Goal: Find specific page/section: Find specific page/section

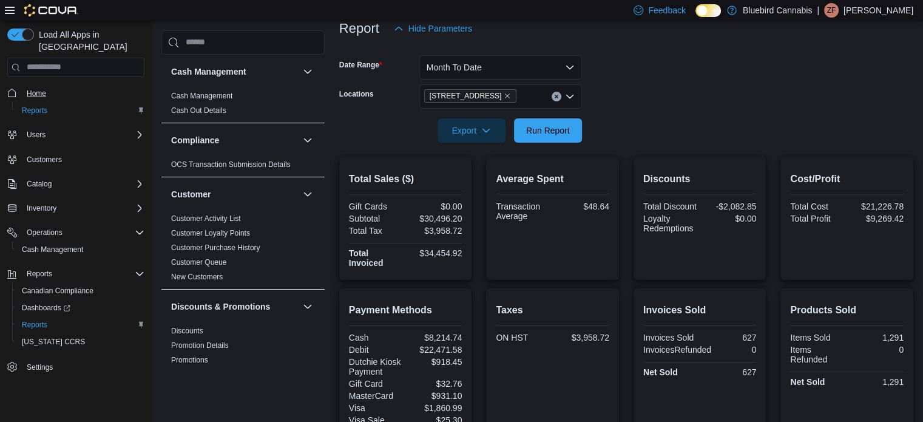
scroll to position [486, 0]
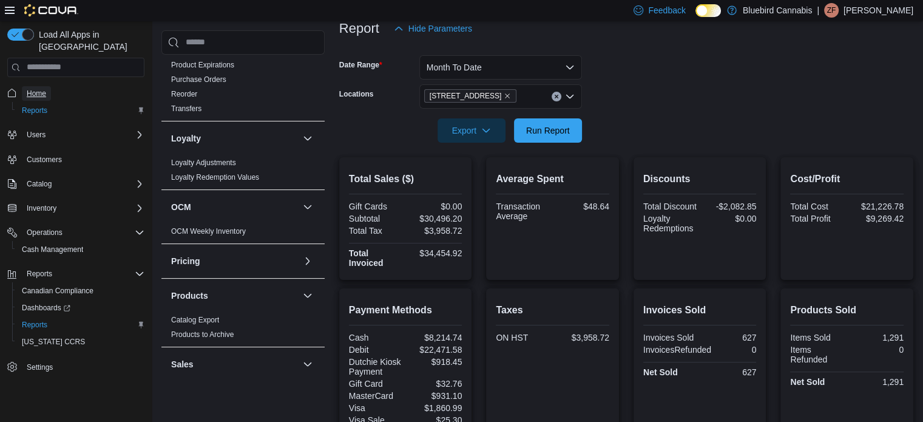
click at [32, 89] on span "Home" at bounding box center [36, 94] width 19 height 10
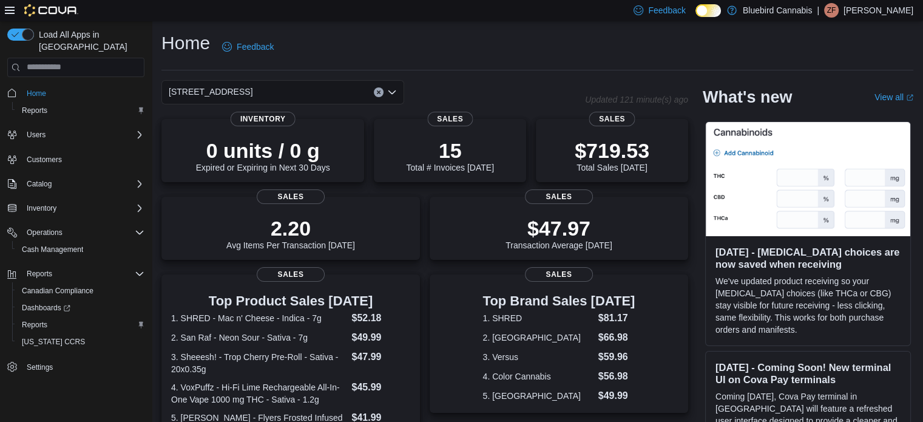
click at [282, 75] on div "Home Feedback [STREET_ADDRESS] Updated 121 minute(s) ago 0 units / 0 g Expired …" at bounding box center [538, 368] width 772 height 694
click at [280, 94] on div "[STREET_ADDRESS]" at bounding box center [282, 92] width 243 height 24
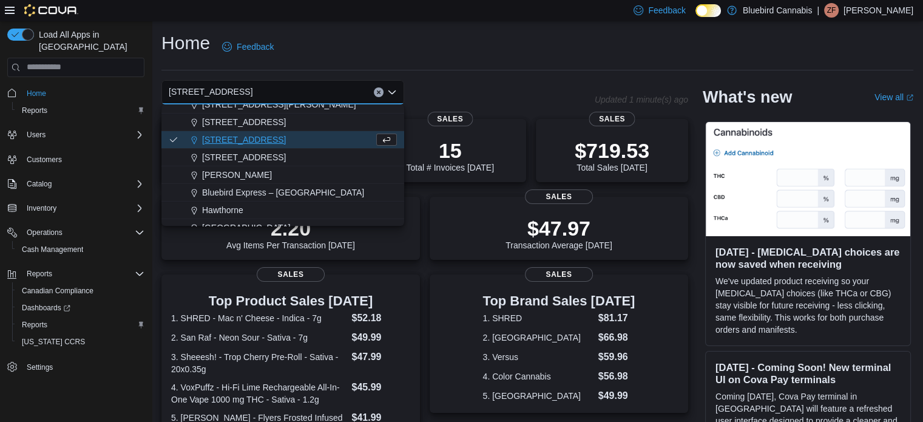
scroll to position [107, 0]
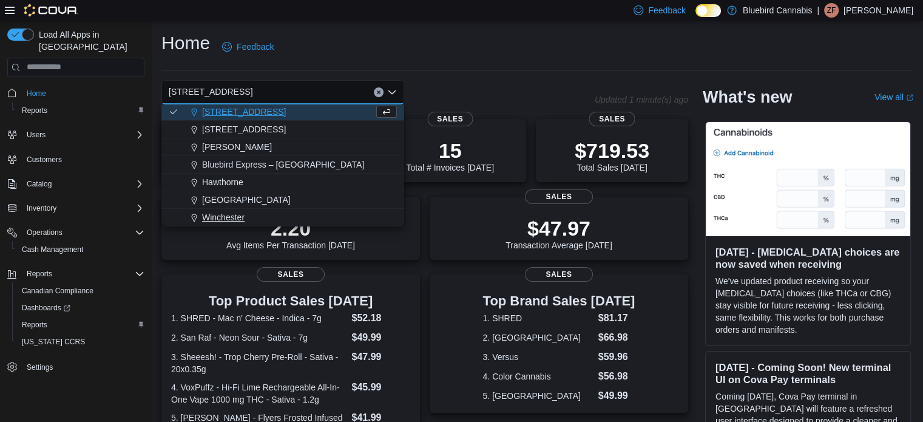
click at [240, 215] on span "Winchester" at bounding box center [223, 217] width 42 height 12
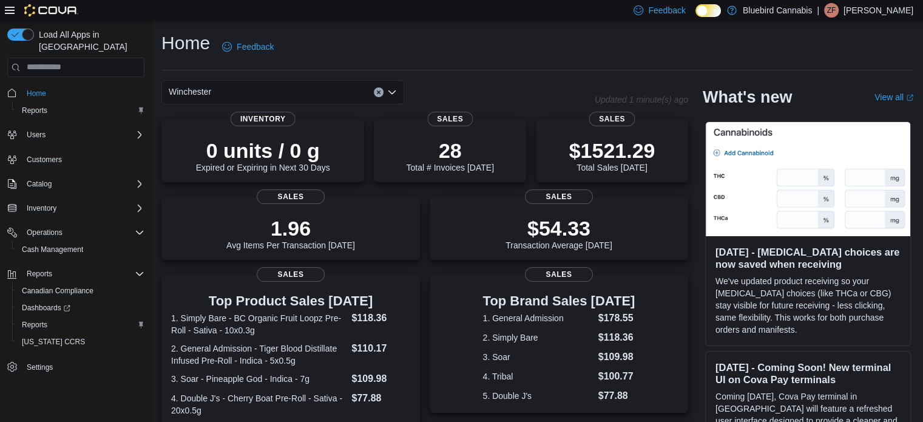
click at [223, 94] on div "Winchester Combo box. Selected. [GEOGRAPHIC_DATA]. Press Backspace to delete [G…" at bounding box center [282, 92] width 243 height 24
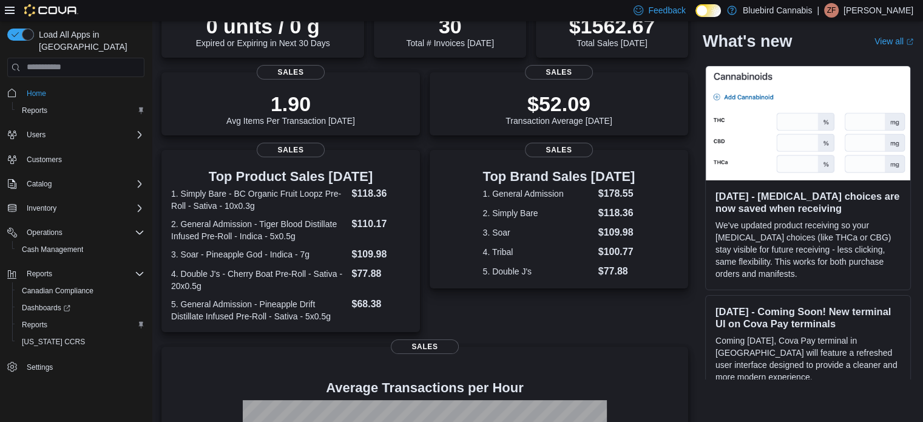
scroll to position [0, 0]
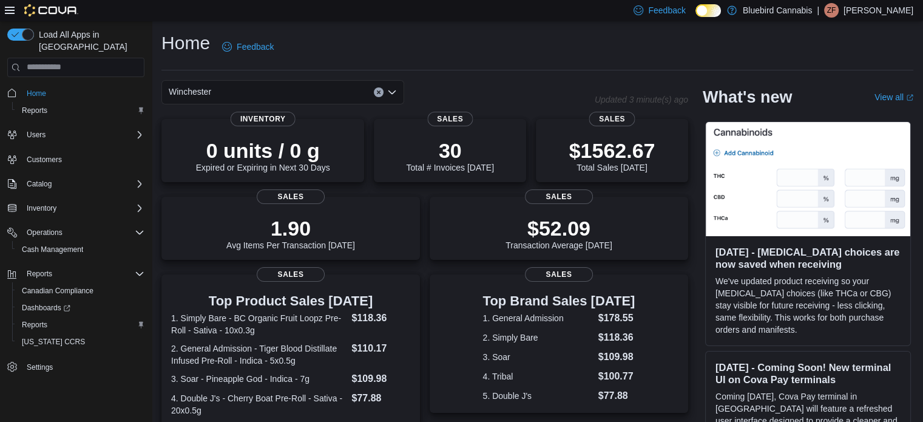
click at [271, 84] on div "Winchester Combo box. Selected. [GEOGRAPHIC_DATA]. Press Backspace to delete [G…" at bounding box center [282, 92] width 243 height 24
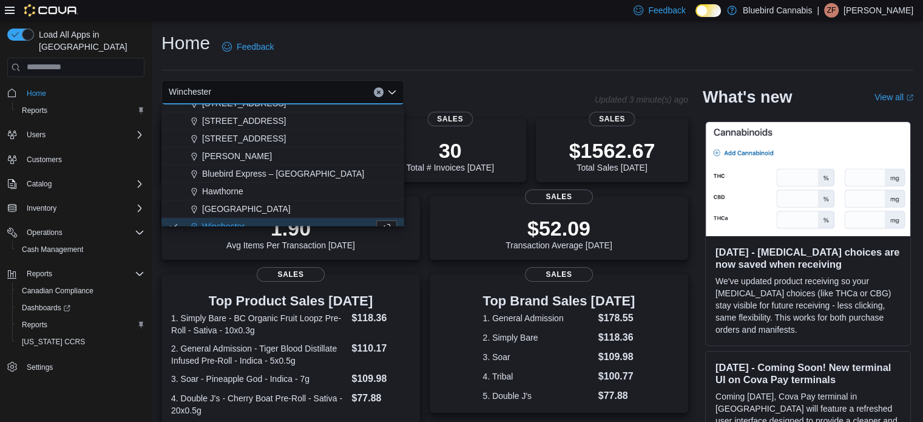
scroll to position [107, 0]
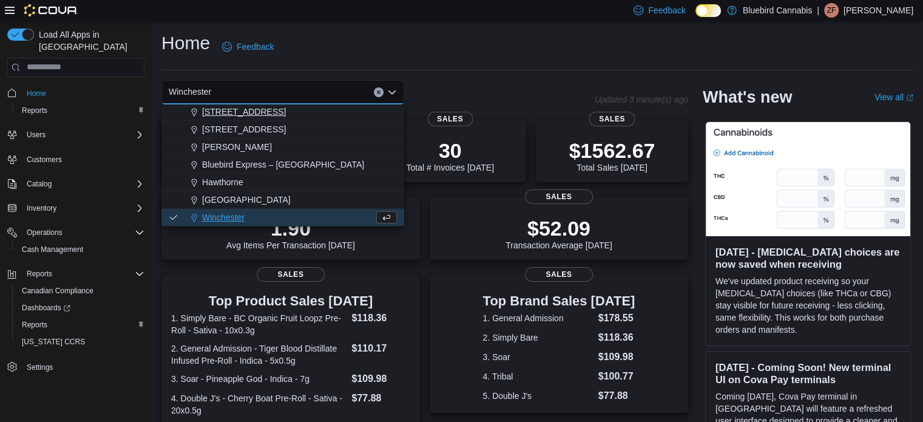
click at [268, 117] on span "[STREET_ADDRESS]" at bounding box center [244, 112] width 84 height 12
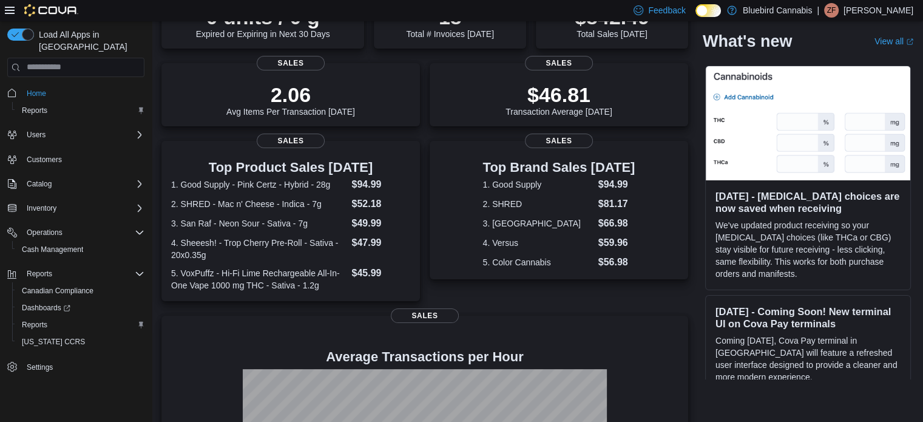
scroll to position [0, 0]
